Goal: Check status: Check status

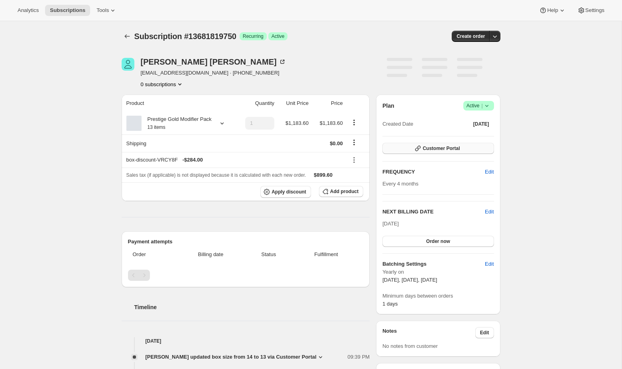
click at [423, 147] on span "Customer Portal" at bounding box center [441, 148] width 37 height 6
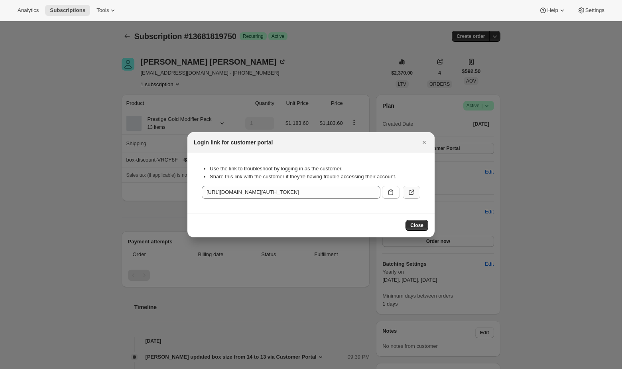
click at [415, 192] on icon ":r1e:" at bounding box center [412, 192] width 8 height 8
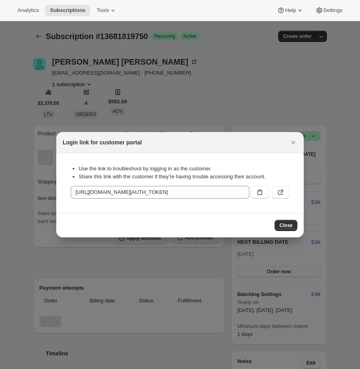
click at [206, 69] on div at bounding box center [180, 184] width 360 height 369
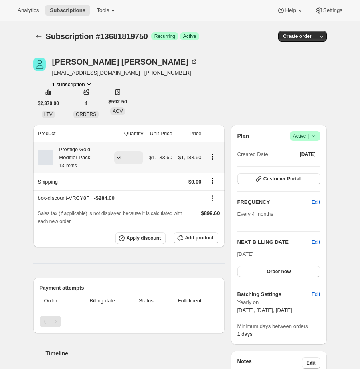
click at [79, 150] on div "Prestige Gold Modifier Pack 13 items" at bounding box center [80, 158] width 55 height 24
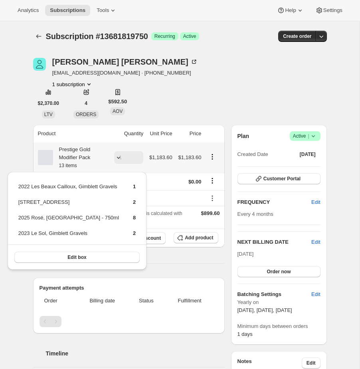
click at [81, 157] on div "Prestige Gold Modifier Pack 13 items" at bounding box center [80, 158] width 55 height 24
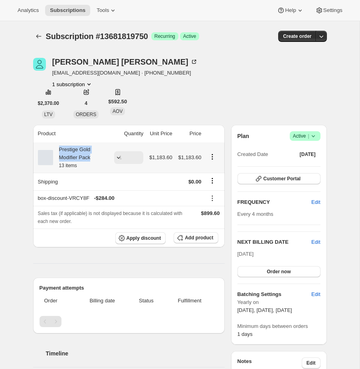
drag, startPoint x: 97, startPoint y: 159, endPoint x: 56, endPoint y: 150, distance: 42.1
click at [56, 150] on div "Prestige Gold Modifier Pack 13 items" at bounding box center [80, 158] width 55 height 24
copy div "Prestige Gold Modifier Pack"
